Goal: Transaction & Acquisition: Purchase product/service

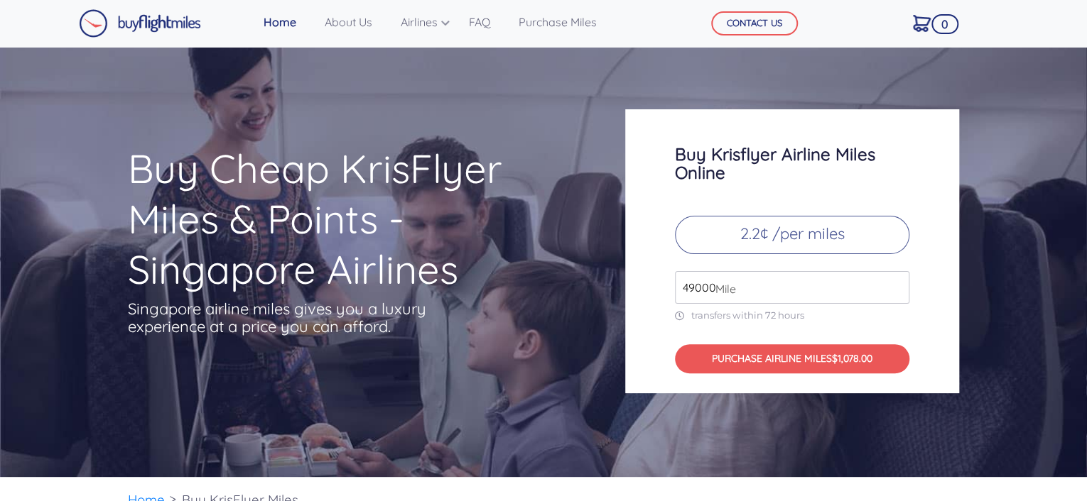
click at [750, 290] on input "49000" at bounding box center [792, 287] width 234 height 33
click at [893, 289] on input "49000" at bounding box center [792, 287] width 234 height 33
click at [895, 283] on input "50000" at bounding box center [792, 287] width 234 height 33
click at [897, 283] on input "51000" at bounding box center [792, 287] width 234 height 33
click at [897, 283] on input "52000" at bounding box center [792, 287] width 234 height 33
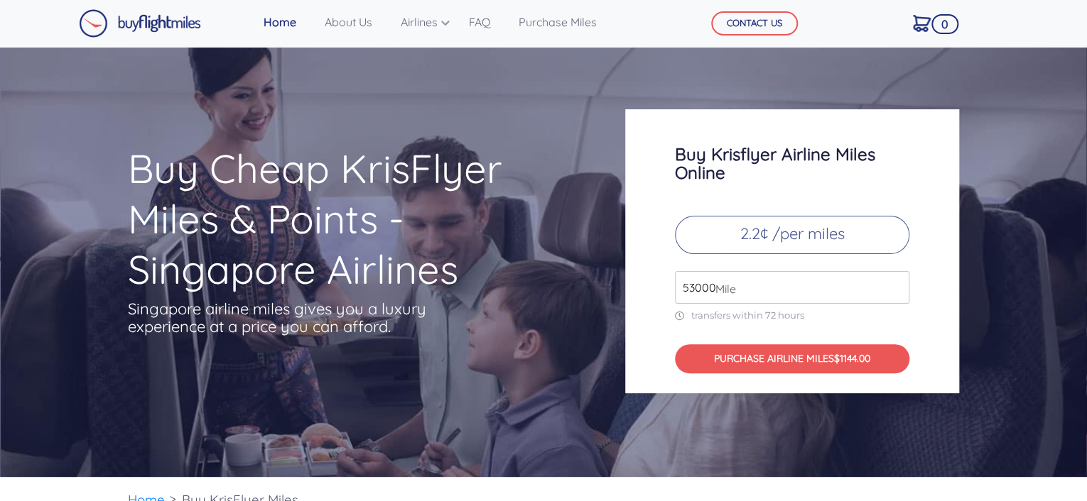
click at [899, 282] on input "53000" at bounding box center [792, 287] width 234 height 33
click at [899, 282] on input "54000" at bounding box center [792, 287] width 234 height 33
click at [899, 282] on input "55000" at bounding box center [792, 287] width 234 height 33
click at [896, 281] on input "56000" at bounding box center [792, 287] width 234 height 33
click at [896, 281] on input "57000" at bounding box center [792, 287] width 234 height 33
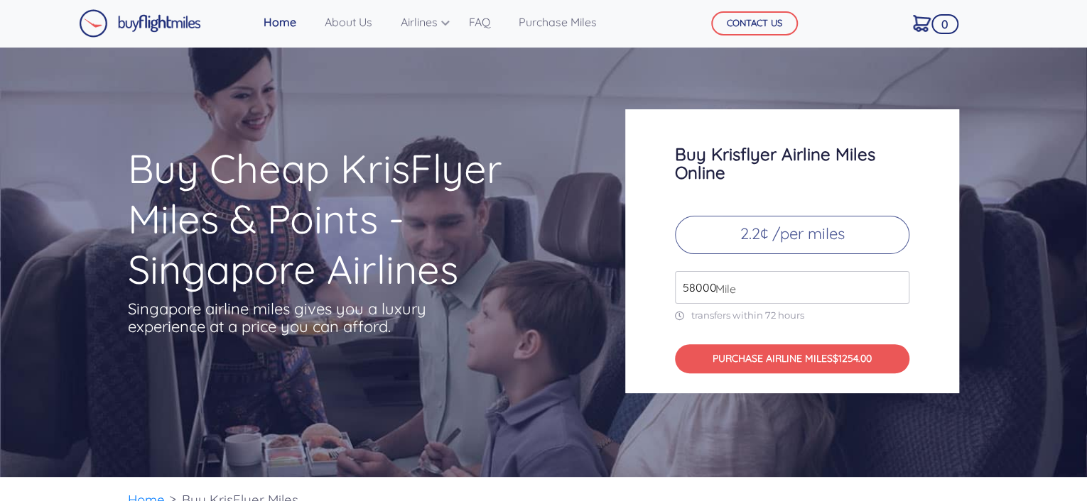
click at [896, 281] on input "58000" at bounding box center [792, 287] width 234 height 33
click at [896, 281] on input "59000" at bounding box center [792, 287] width 234 height 33
type input "60000"
click at [897, 281] on input "60000" at bounding box center [792, 287] width 234 height 33
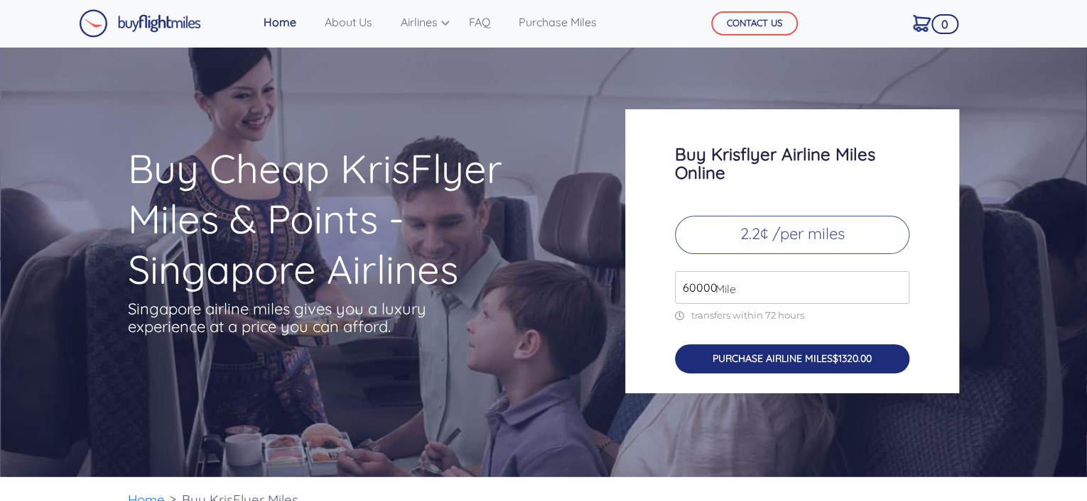
click at [784, 354] on button "PURCHASE AIRLINE MILES $1320.00" at bounding box center [792, 358] width 234 height 29
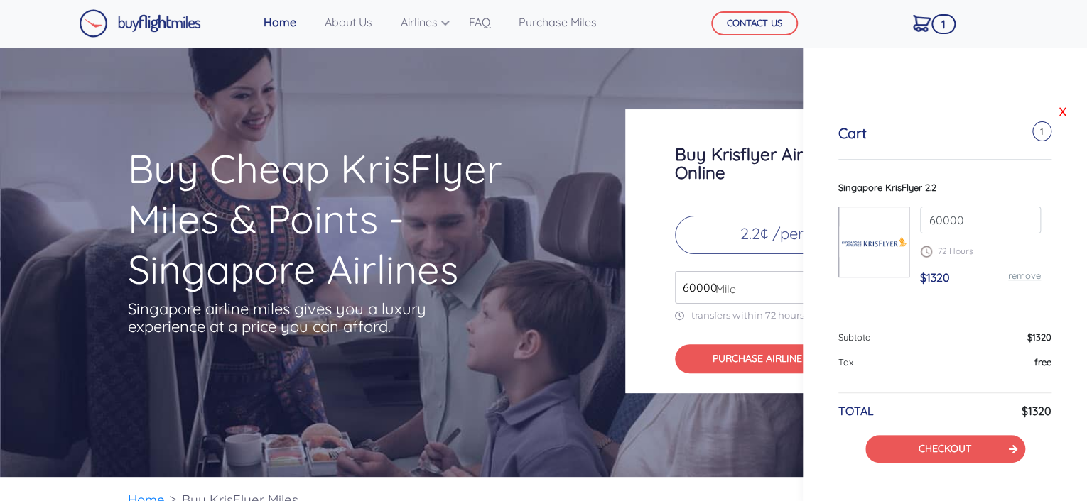
click at [1060, 105] on link "X" at bounding box center [1062, 111] width 14 height 21
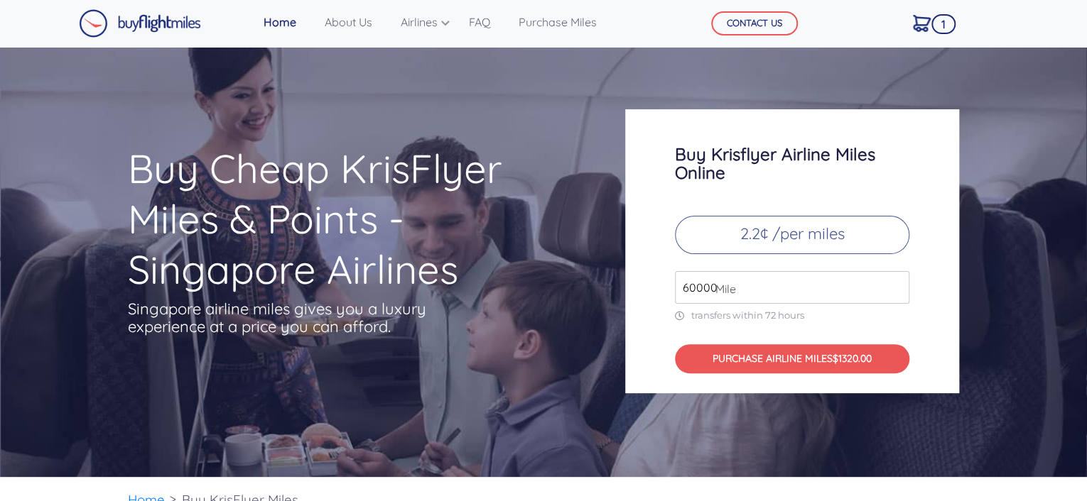
click at [940, 17] on span "1" at bounding box center [943, 24] width 24 height 20
click at [349, 21] on link "About Us" at bounding box center [348, 22] width 59 height 28
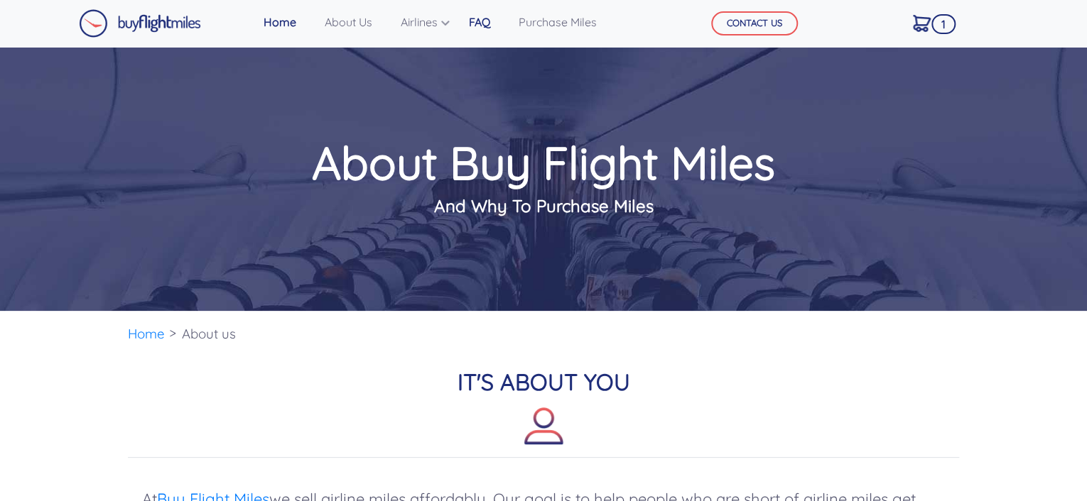
click at [486, 19] on link "FAQ" at bounding box center [479, 22] width 33 height 28
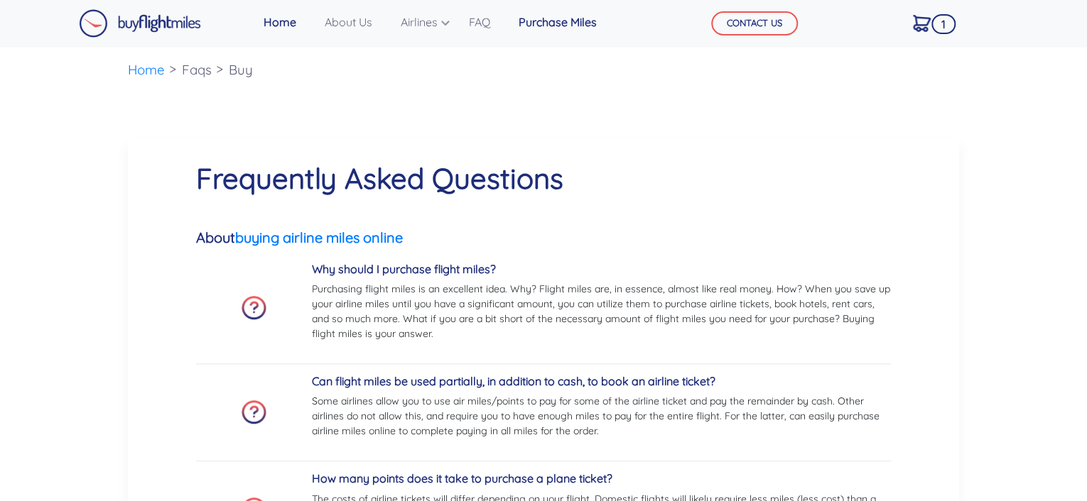
click at [570, 23] on link "Purchase Miles" at bounding box center [557, 22] width 89 height 28
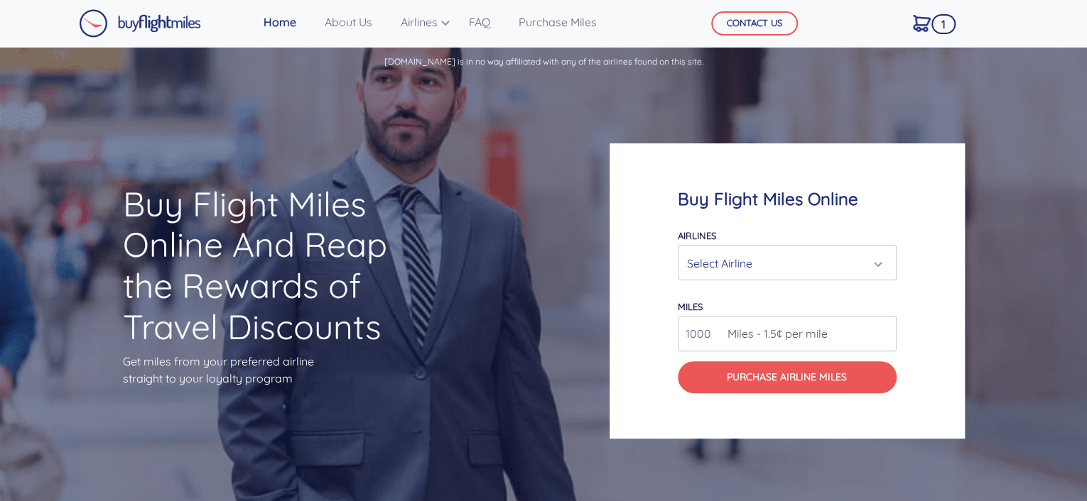
click at [280, 21] on link "Home" at bounding box center [280, 22] width 44 height 28
click at [548, 19] on link "Purchase Miles" at bounding box center [557, 22] width 89 height 28
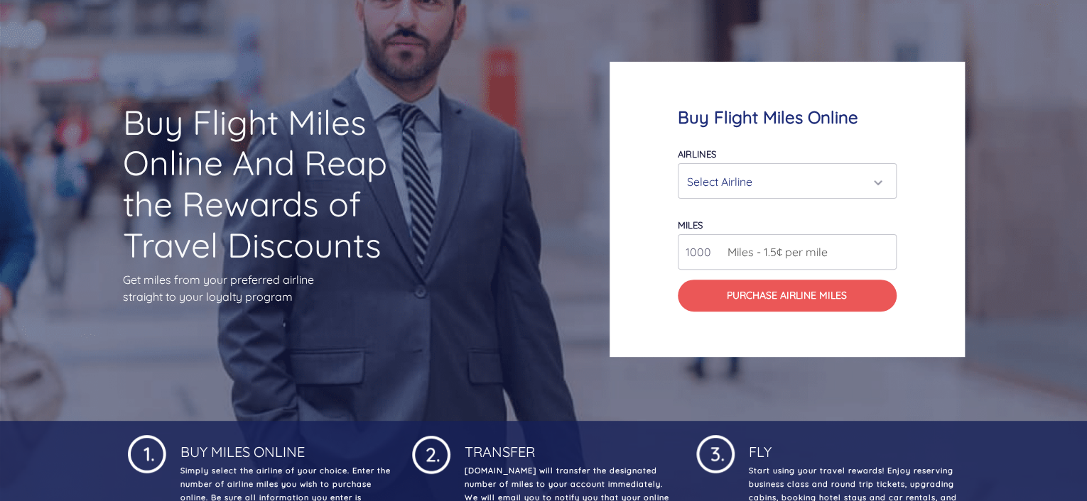
scroll to position [63, 0]
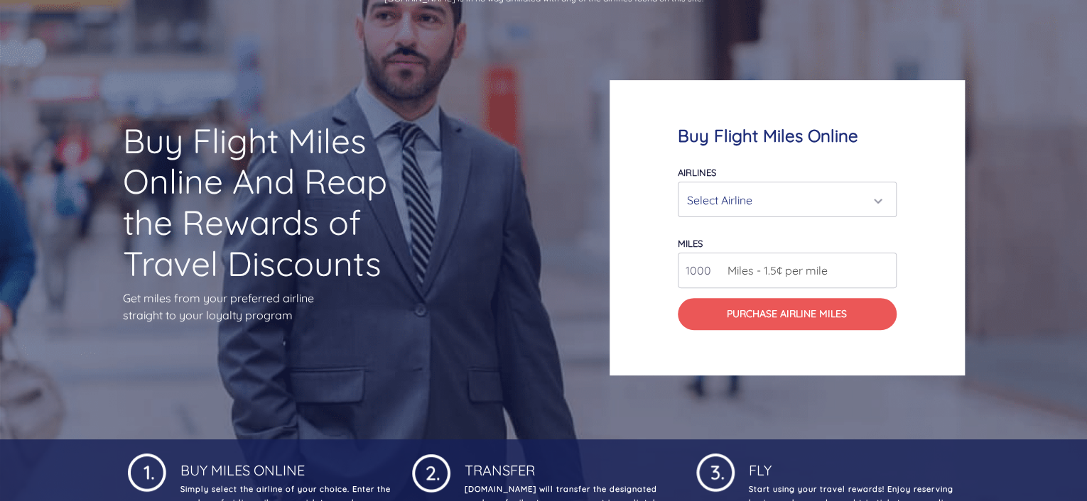
click at [864, 268] on input "1000" at bounding box center [787, 271] width 219 height 36
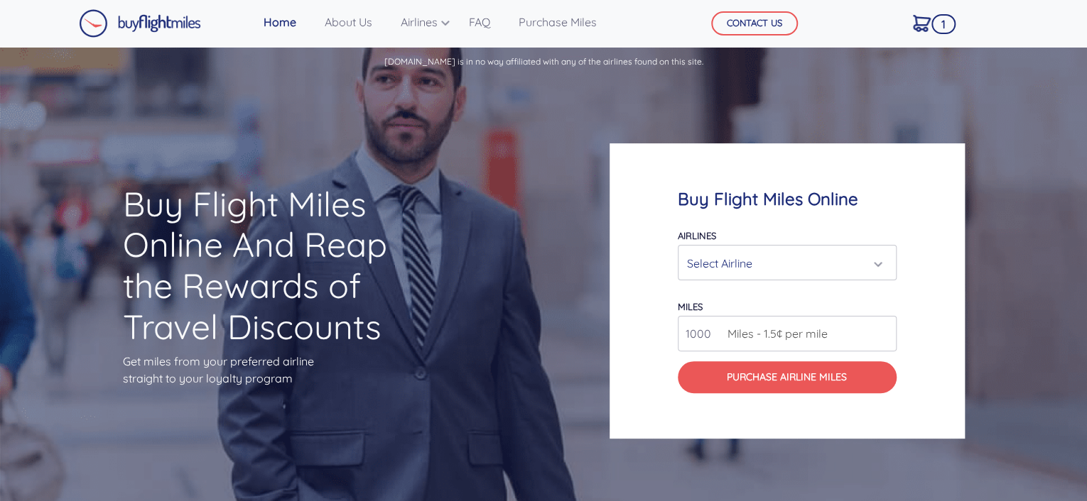
click at [944, 23] on span "1" at bounding box center [943, 24] width 24 height 20
click at [918, 25] on img at bounding box center [922, 23] width 18 height 17
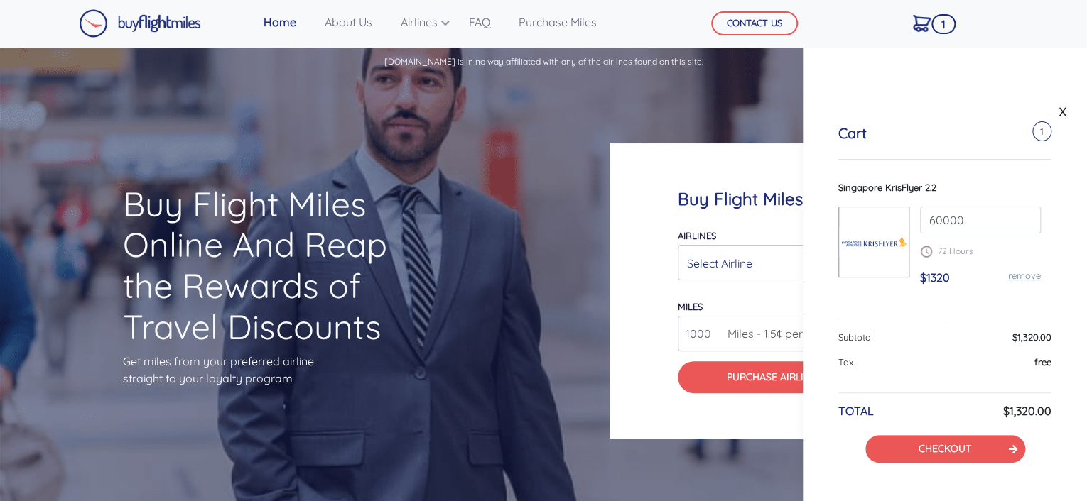
click at [1024, 274] on link "remove" at bounding box center [1024, 275] width 33 height 11
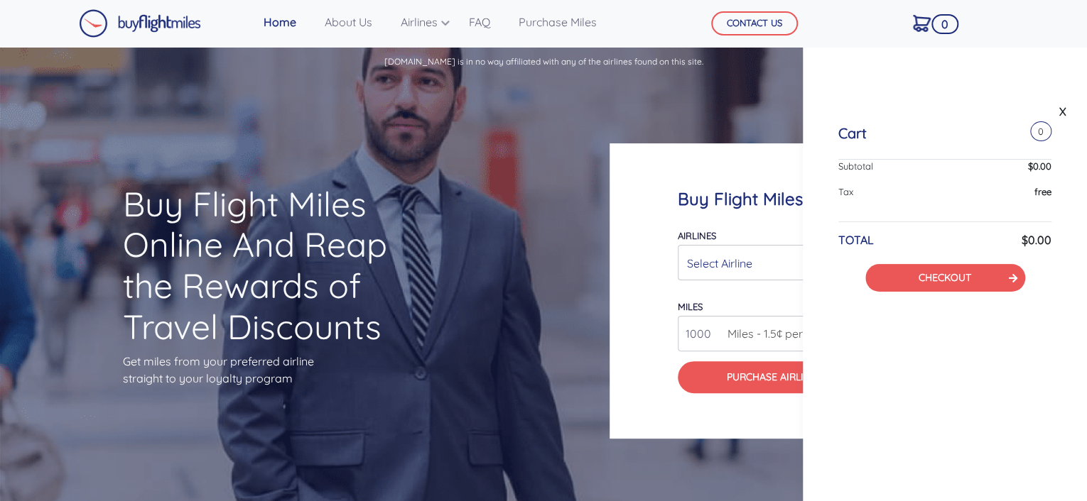
click at [164, 22] on img at bounding box center [140, 23] width 122 height 28
